Goal: Use online tool/utility: Utilize a website feature to perform a specific function

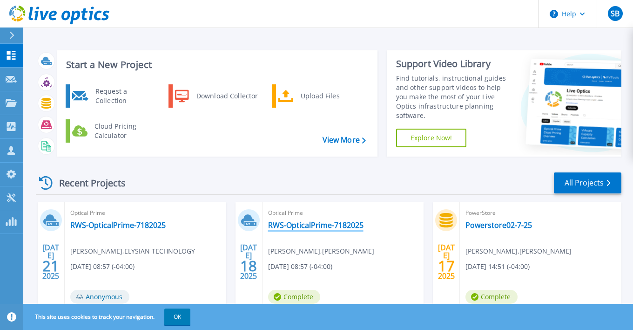
click at [289, 226] on link "RWS-OpticalPrime-7182025" at bounding box center [315, 224] width 95 height 9
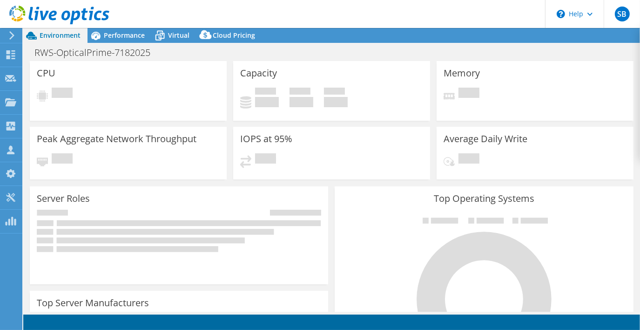
select select "USEast"
select select "USD"
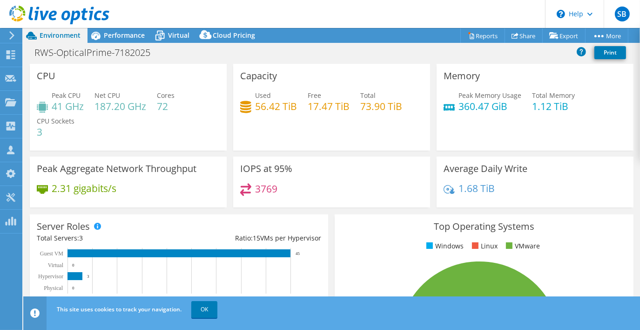
click at [502, 22] on header "SB Channel Partner Shawn Burke shawn.burke@elystech.com ELYSIAN TECHNOLOGY My P…" at bounding box center [320, 14] width 640 height 28
click at [232, 35] on span "Cloud Pricing" at bounding box center [234, 35] width 42 height 9
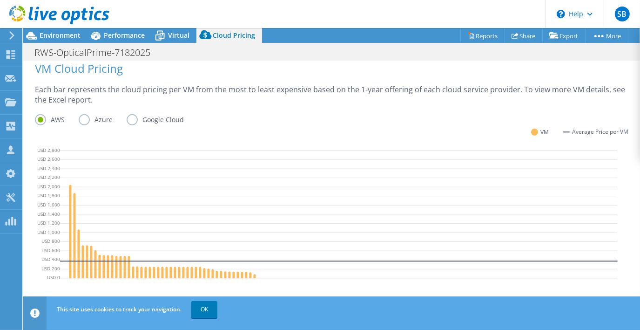
scroll to position [364, 0]
click at [85, 119] on label "Azure" at bounding box center [103, 119] width 48 height 11
click at [0, 0] on input "Azure" at bounding box center [0, 0] width 0 height 0
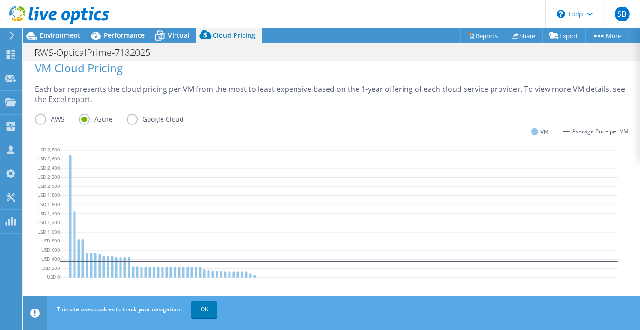
click at [209, 318] on div "This site uses cookies to track your navigation. OK" at bounding box center [348, 309] width 589 height 26
click at [198, 310] on link "OK" at bounding box center [204, 309] width 26 height 17
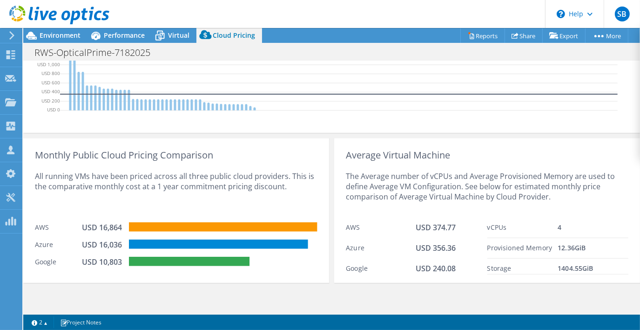
scroll to position [531, 0]
